Goal: Information Seeking & Learning: Find specific page/section

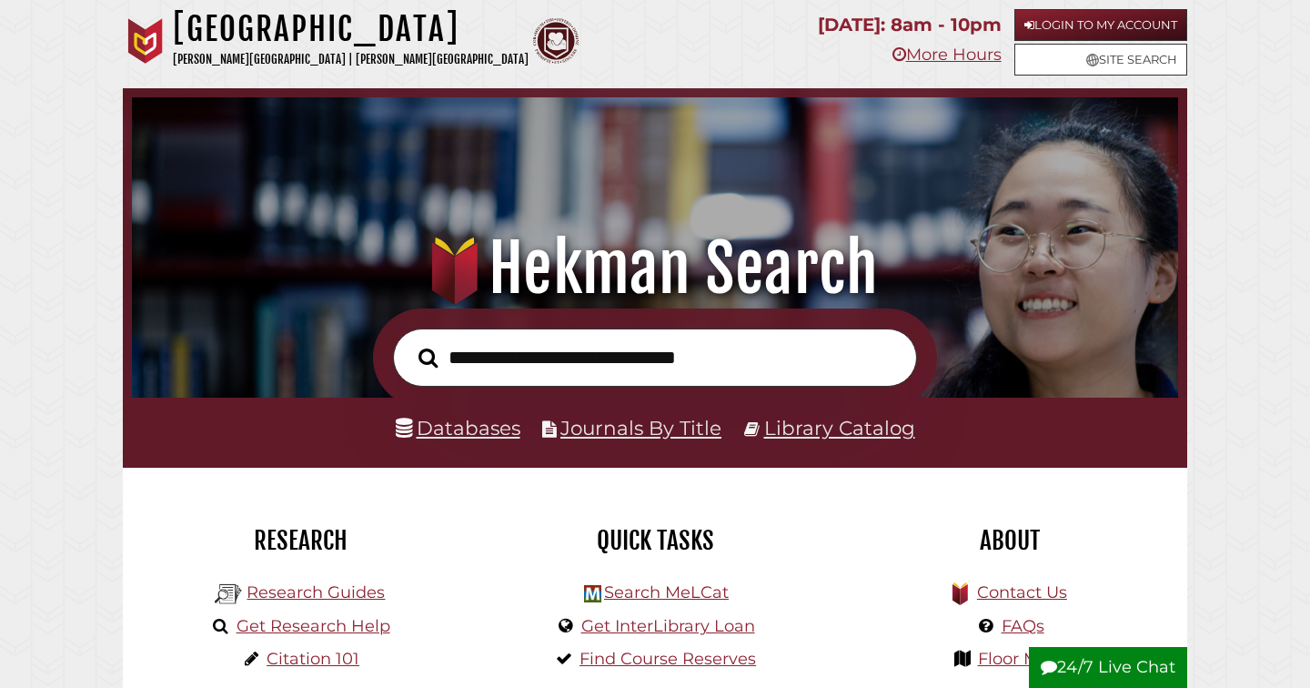
scroll to position [346, 1037]
click at [478, 425] on link "Databases" at bounding box center [458, 428] width 125 height 24
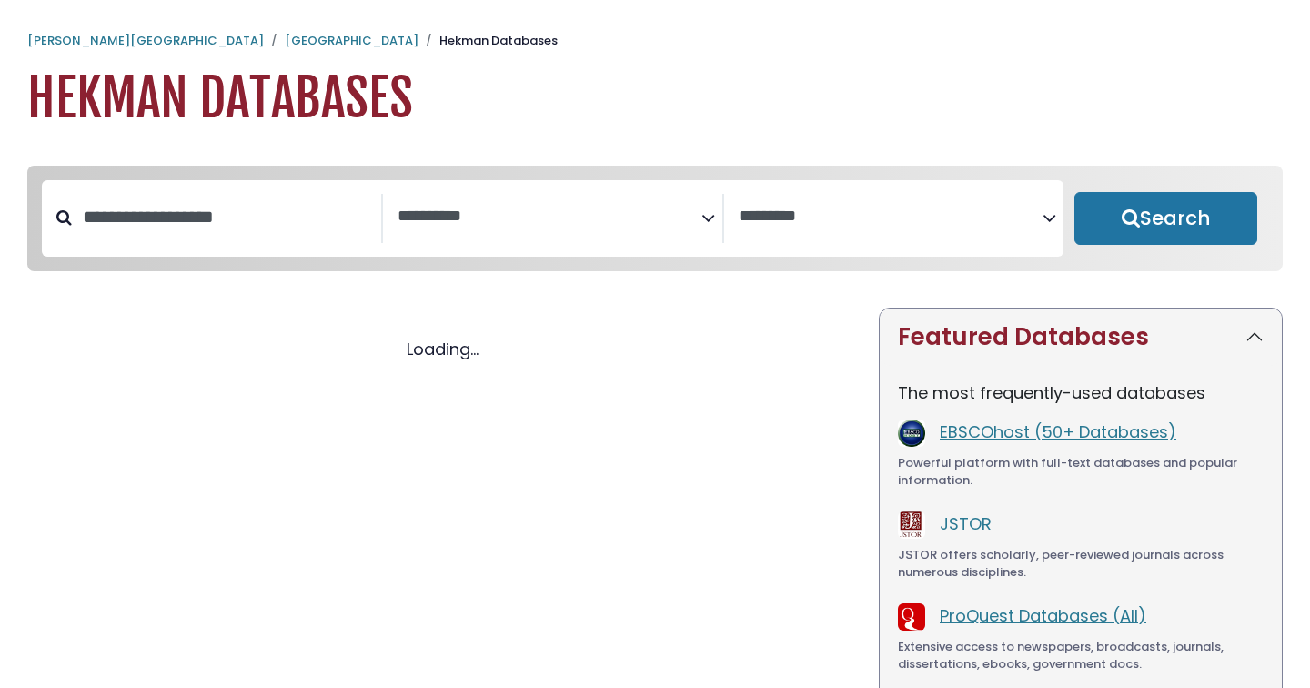
select select "Database Subject Filter"
select select "Database Vendors Filter"
select select "Database Subject Filter"
select select "Database Vendors Filter"
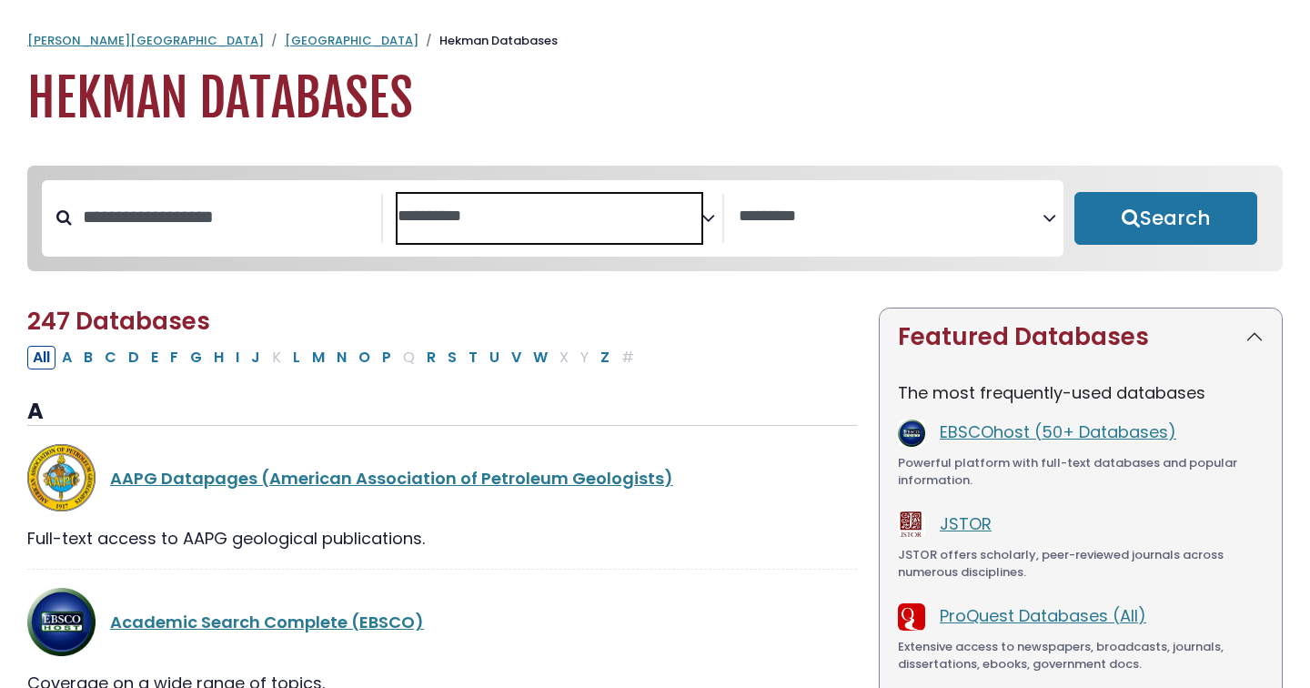
click at [697, 217] on textarea "Search" at bounding box center [549, 216] width 304 height 19
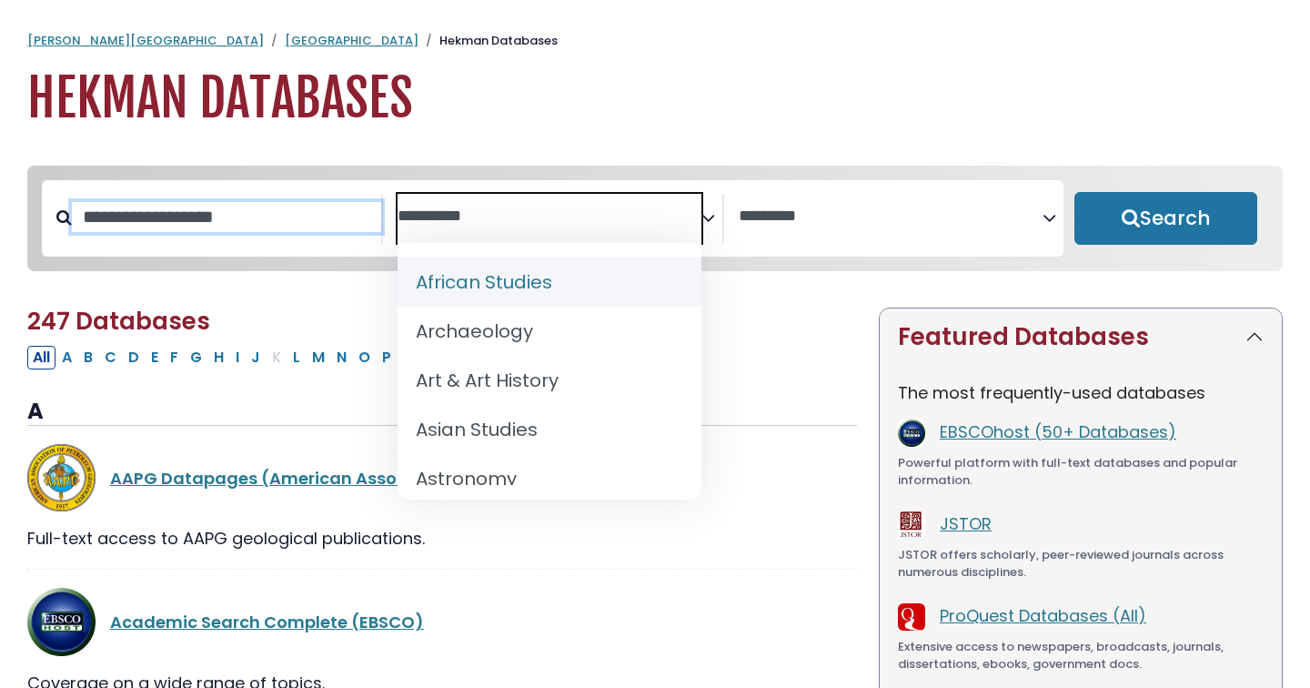
click at [248, 213] on input "Search database by title or keyword" at bounding box center [226, 217] width 309 height 30
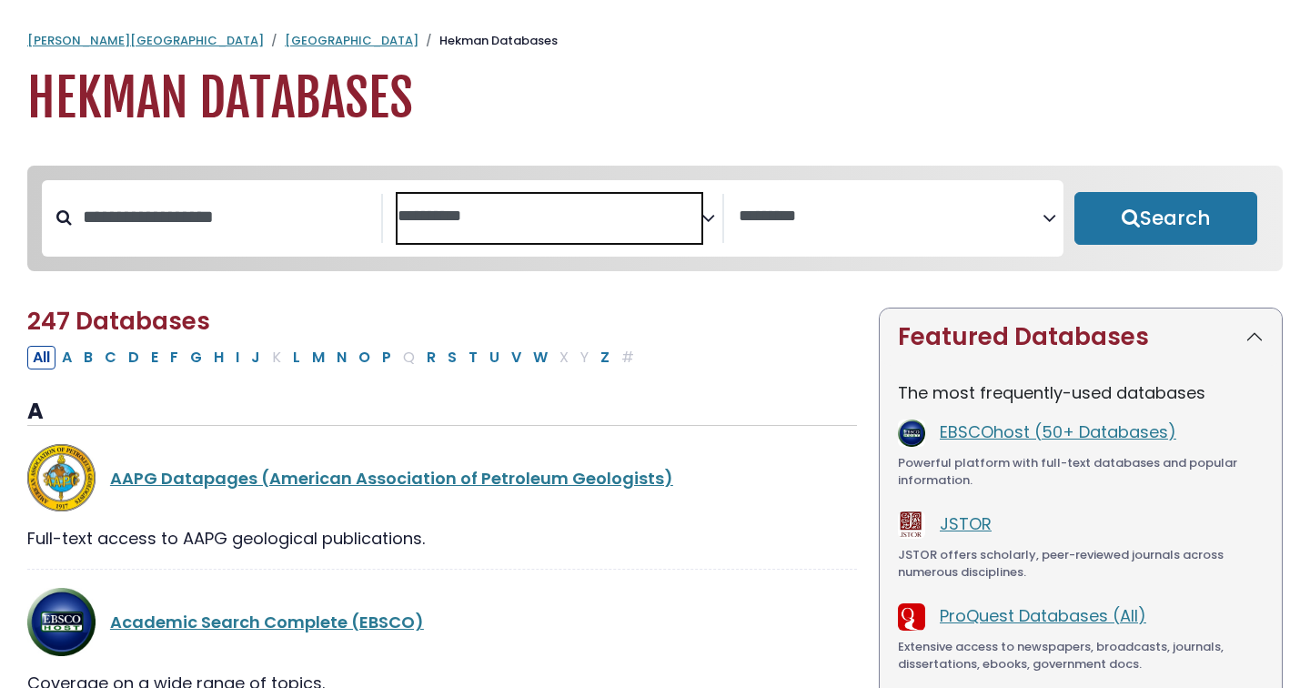
click at [504, 216] on textarea "Search" at bounding box center [549, 216] width 304 height 19
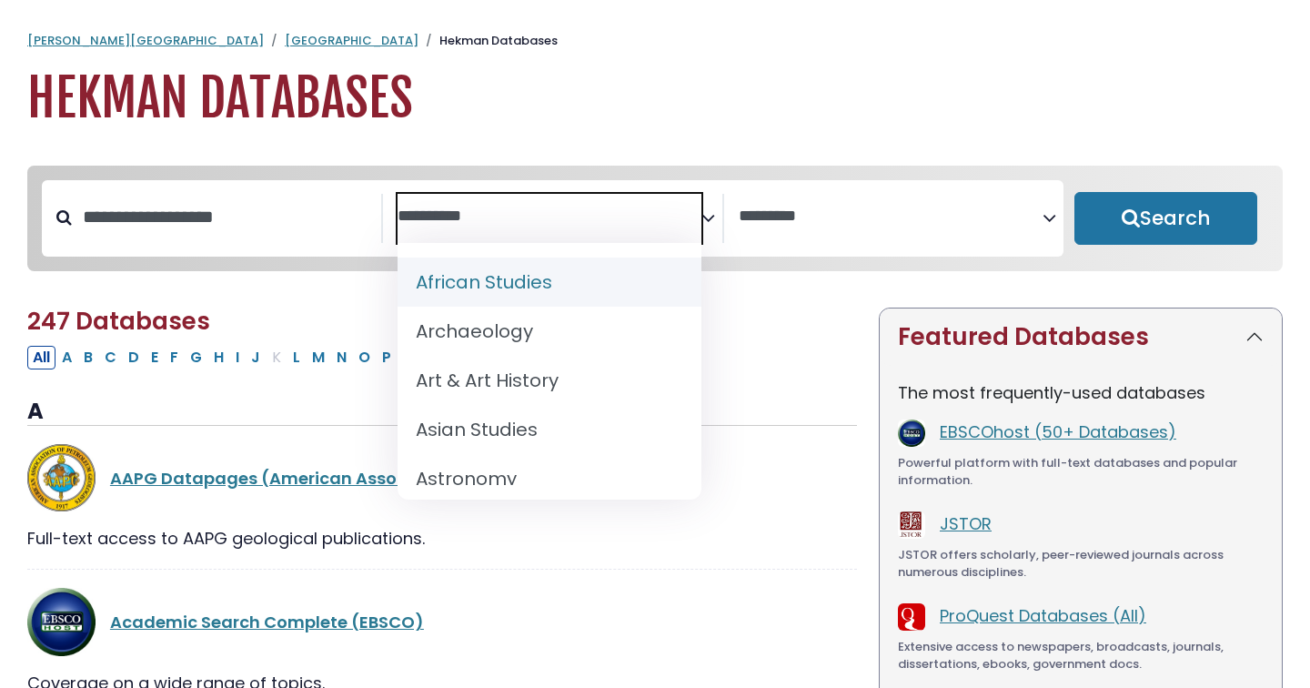
click at [503, 216] on textarea "Search" at bounding box center [549, 216] width 304 height 19
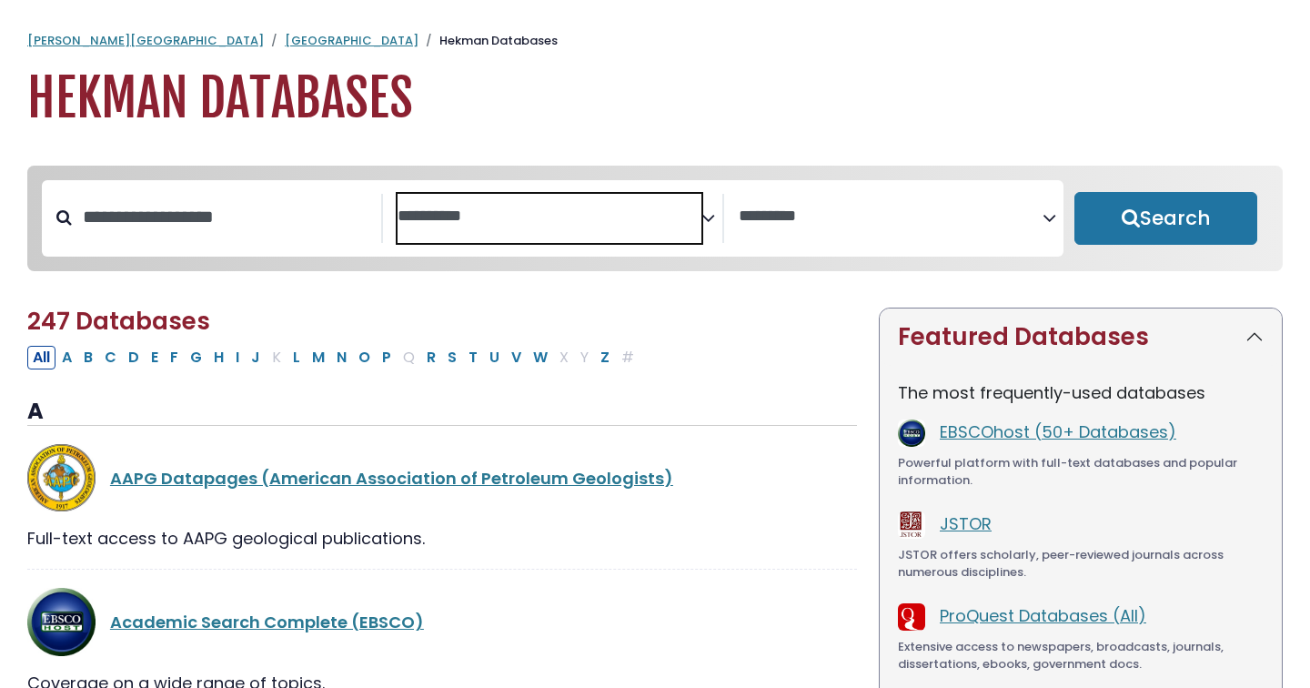
type textarea "*"
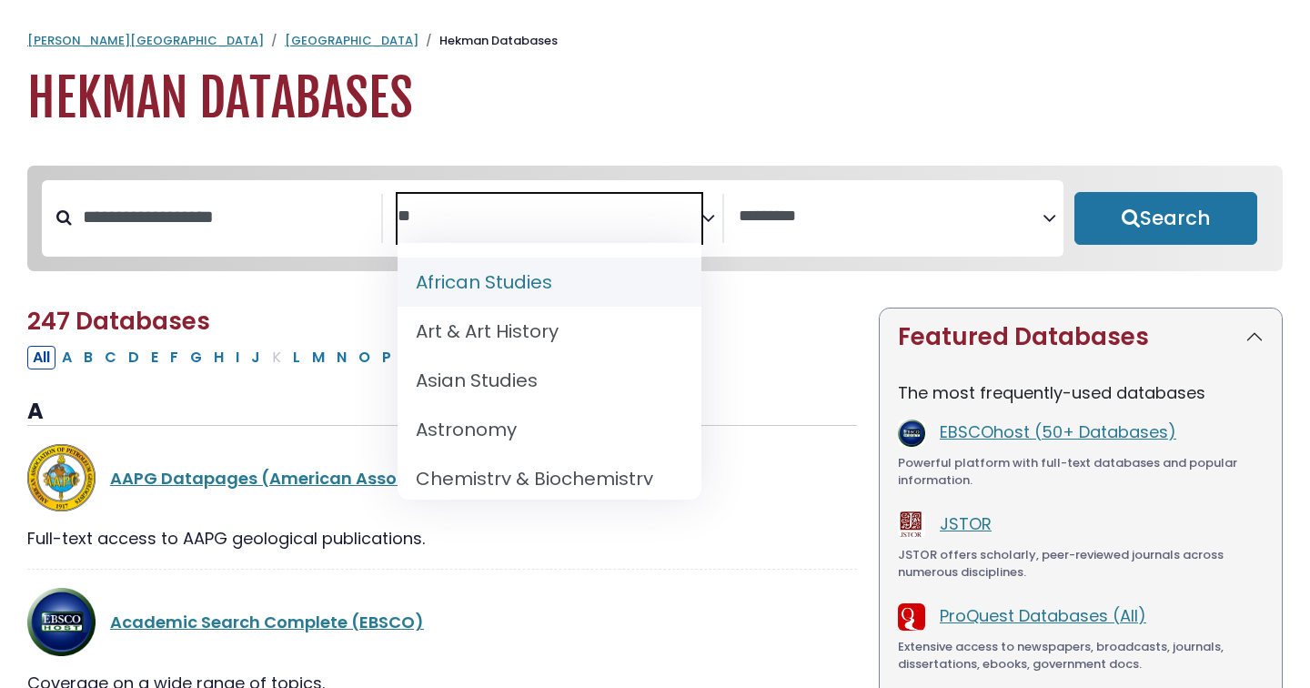
type textarea "*"
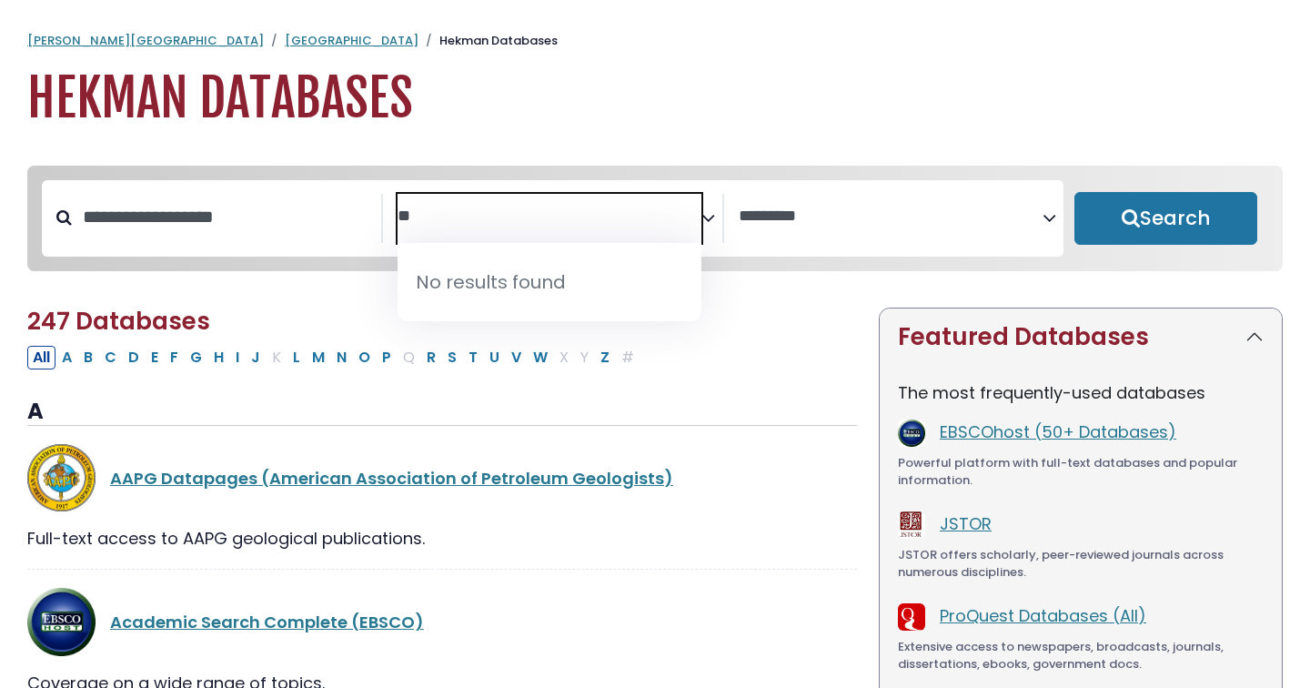
type textarea "*"
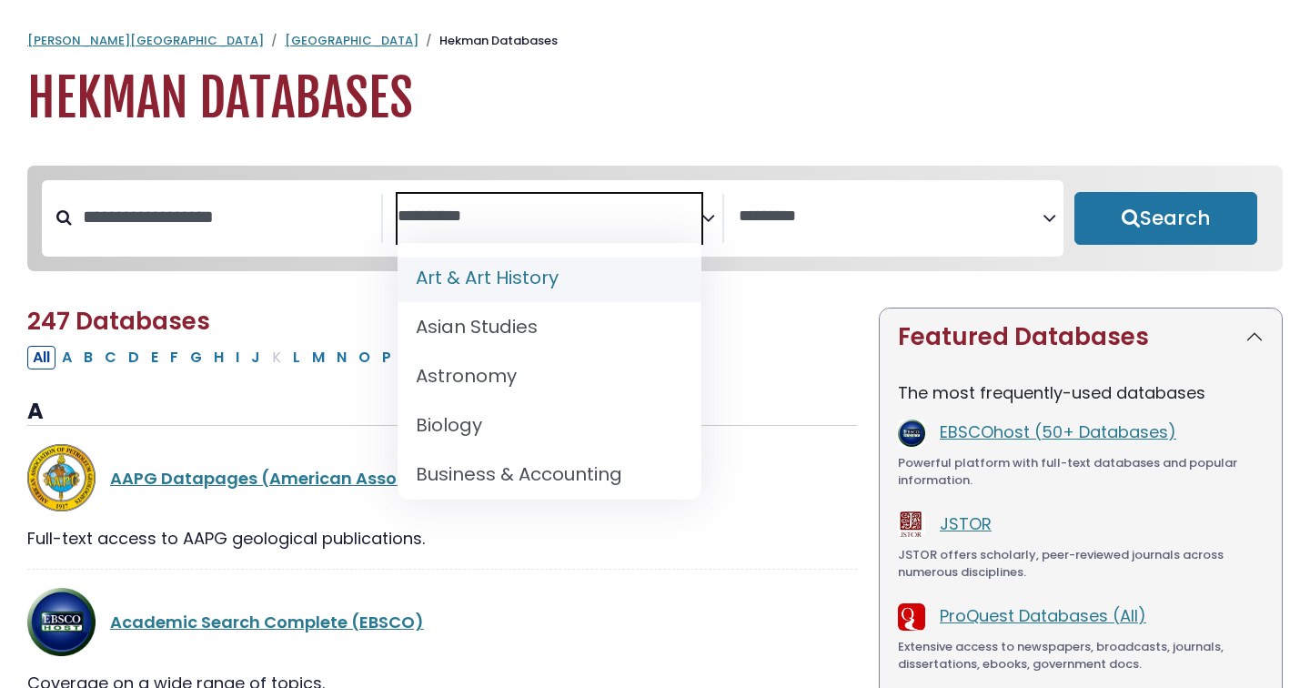
scroll to position [130, 0]
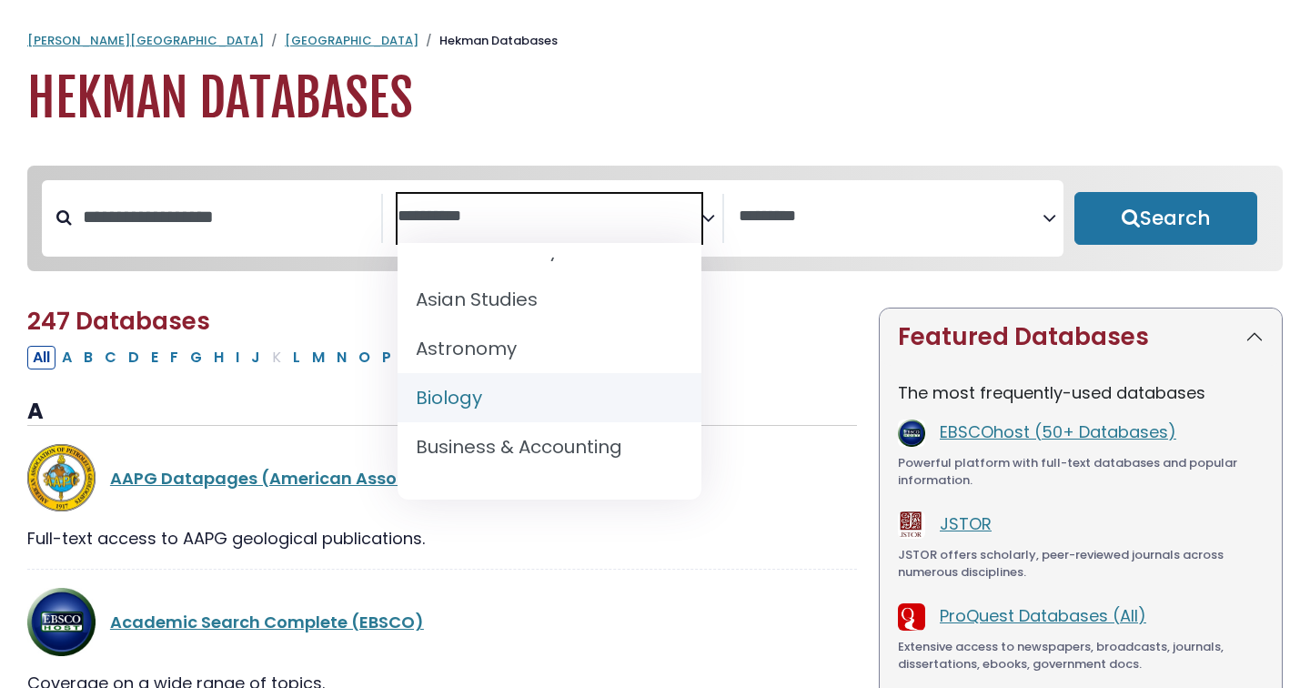
select select "*****"
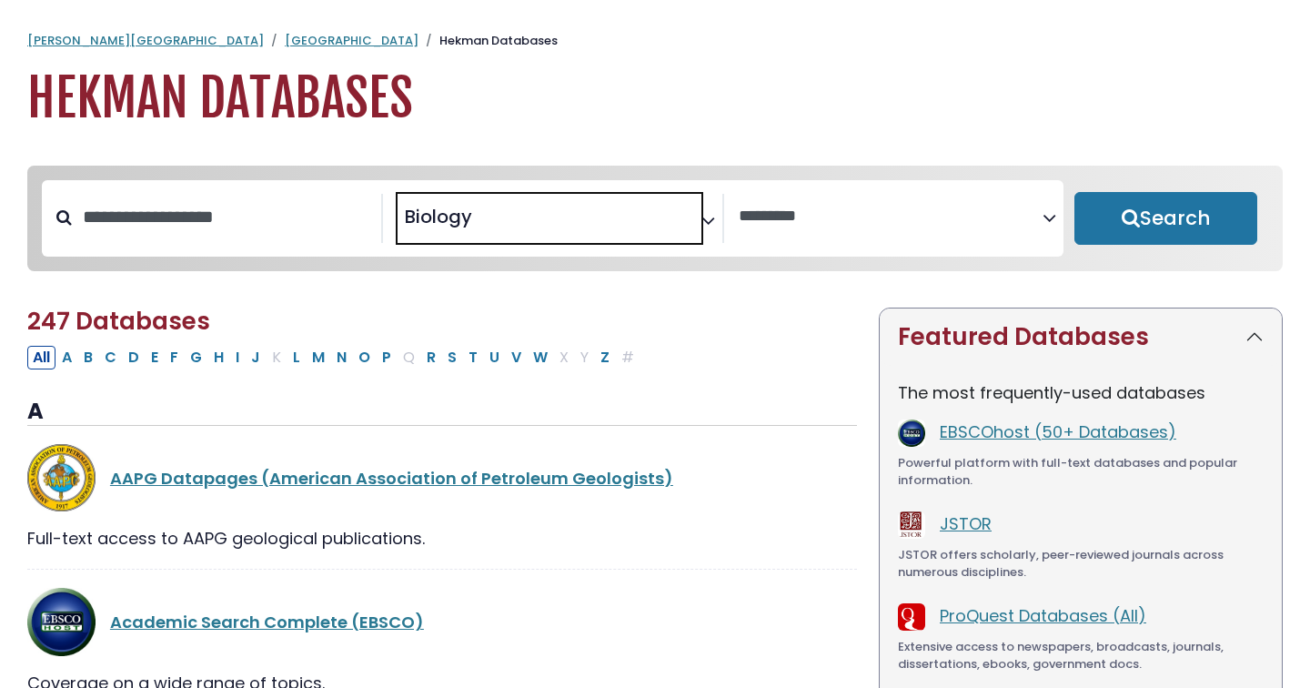
scroll to position [114, 0]
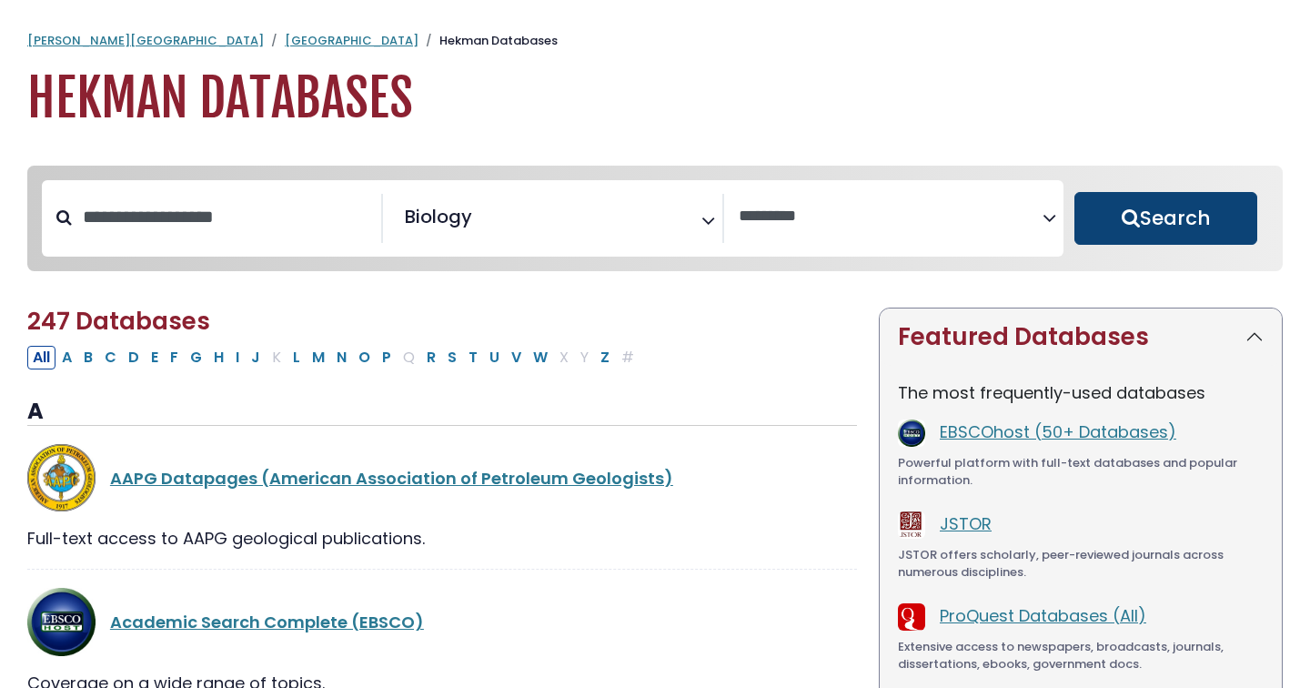
click at [1156, 227] on button "Search" at bounding box center [1165, 218] width 183 height 53
select select "Database Vendors Filter"
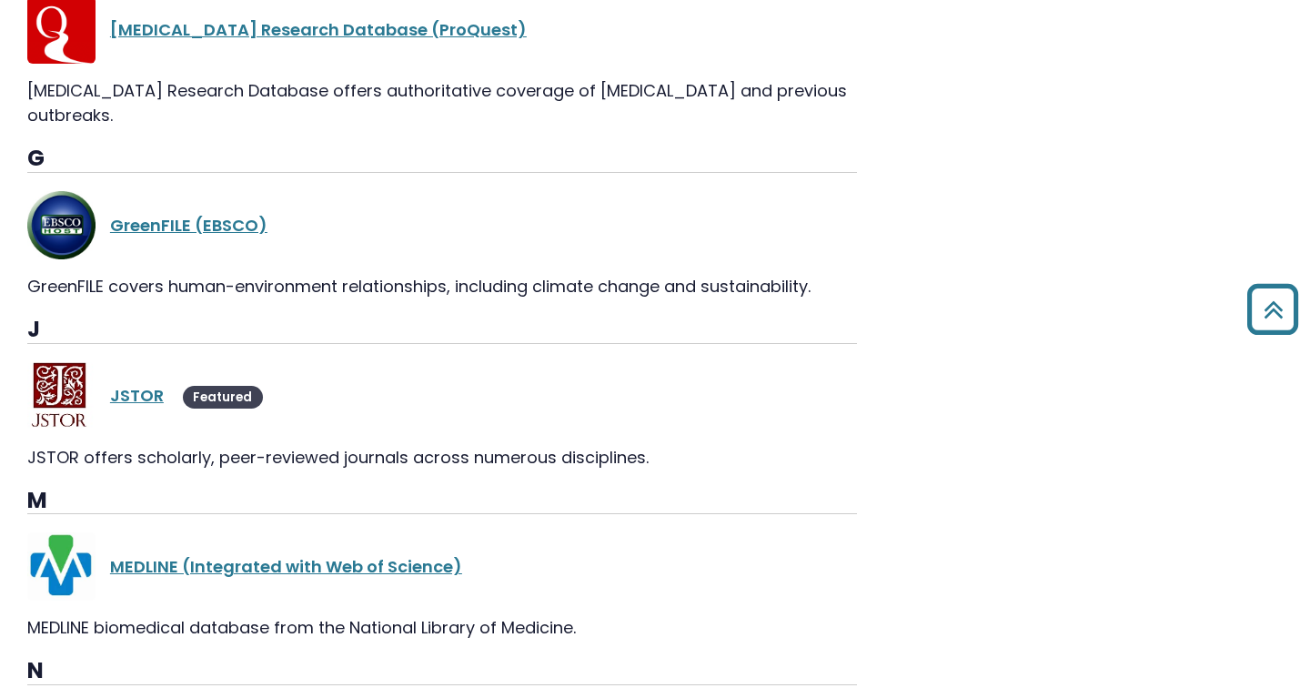
scroll to position [1840, 0]
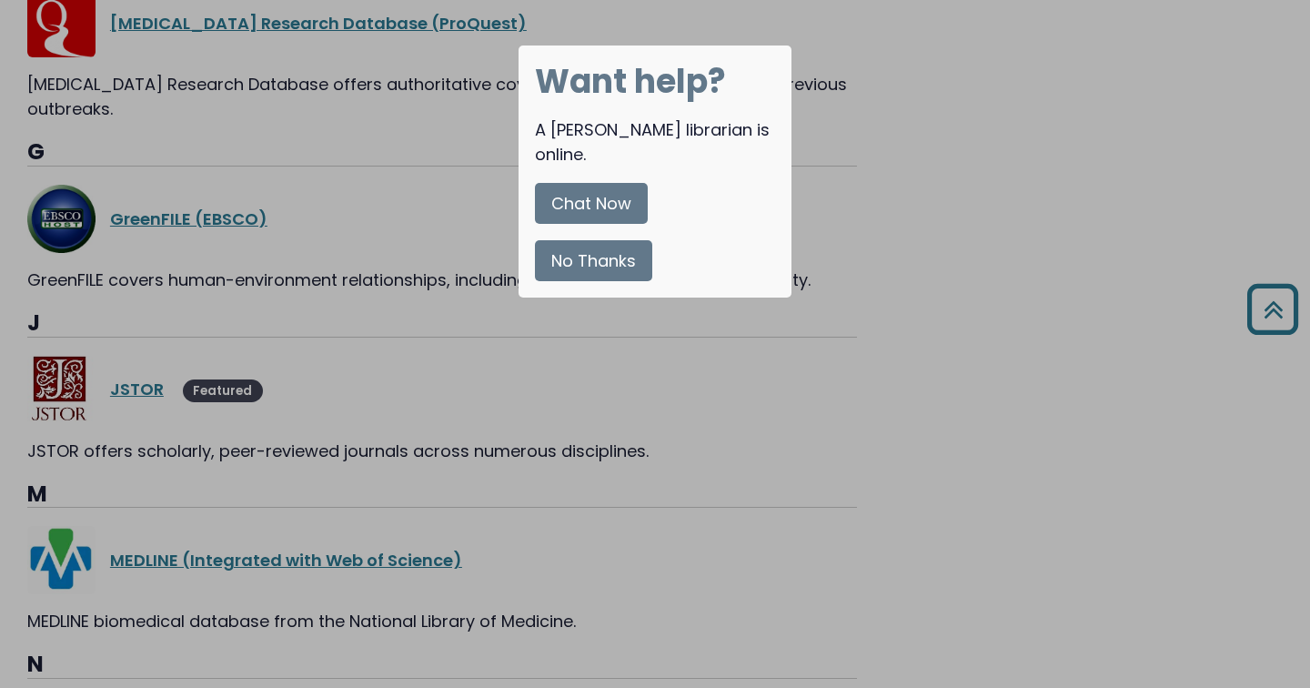
click at [588, 242] on button "No Thanks" at bounding box center [593, 260] width 117 height 41
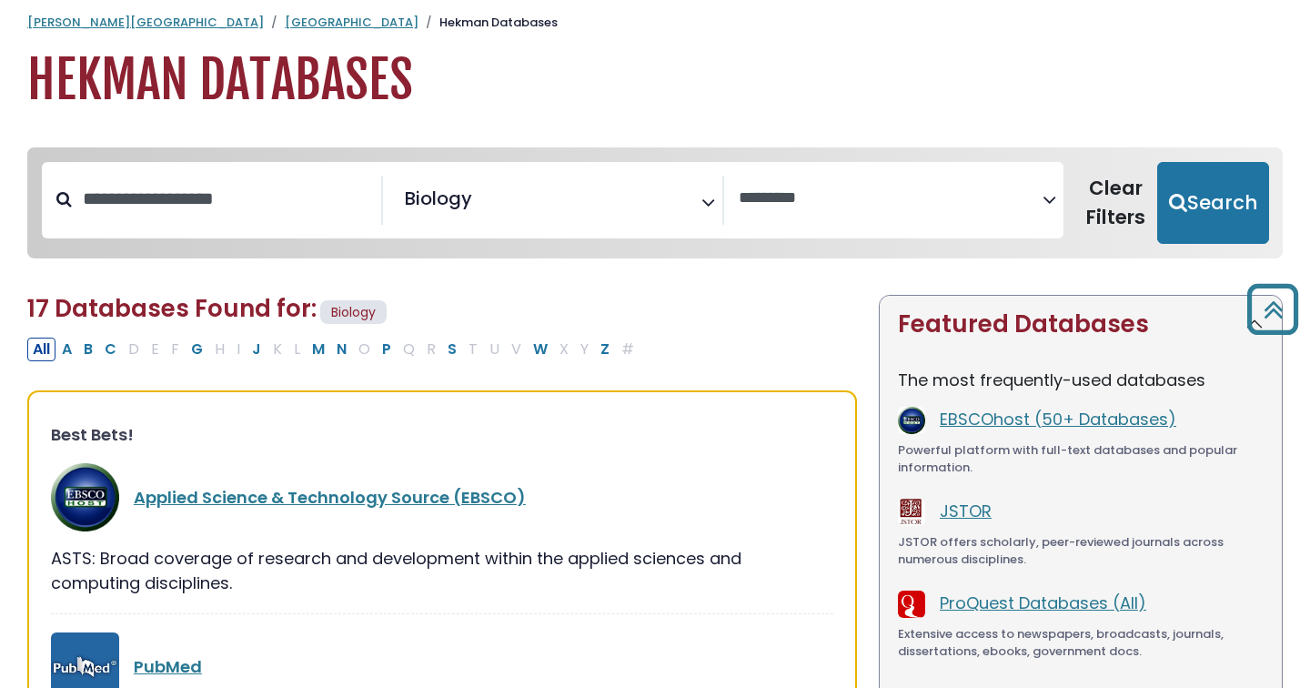
scroll to position [0, 0]
